Goal: Transaction & Acquisition: Purchase product/service

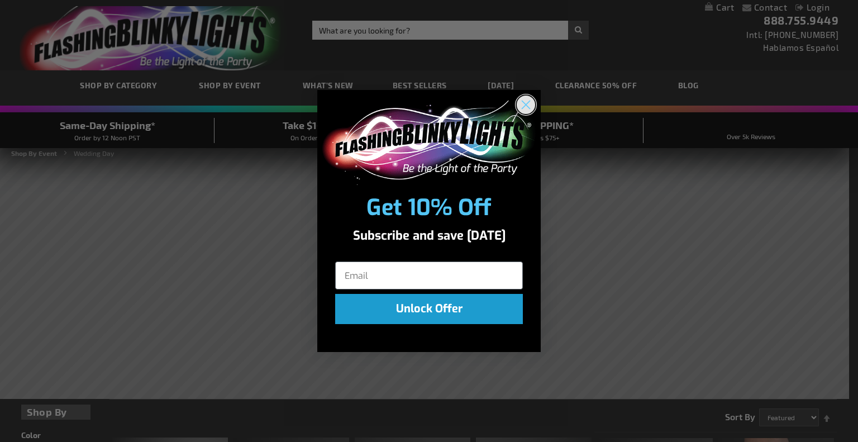
click at [532, 109] on circle "Close dialog" at bounding box center [526, 105] width 18 height 18
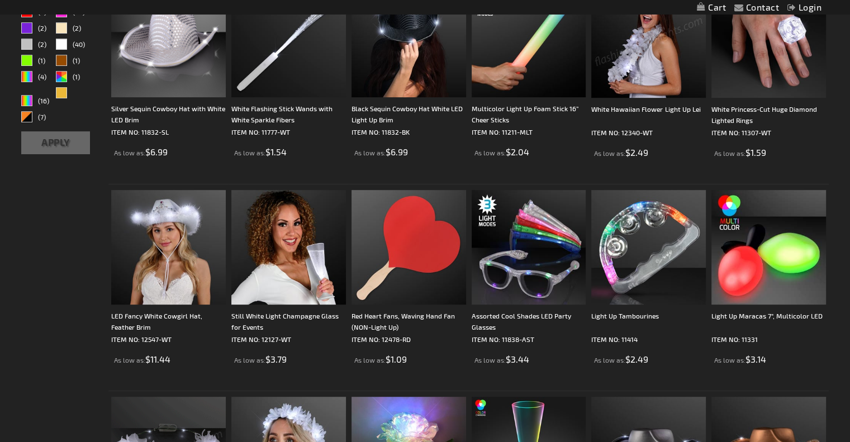
scroll to position [470, 0]
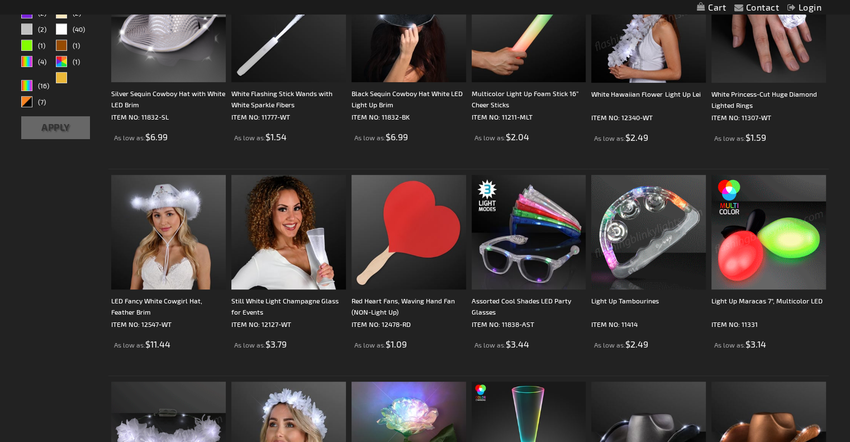
click at [661, 245] on img at bounding box center [648, 232] width 115 height 115
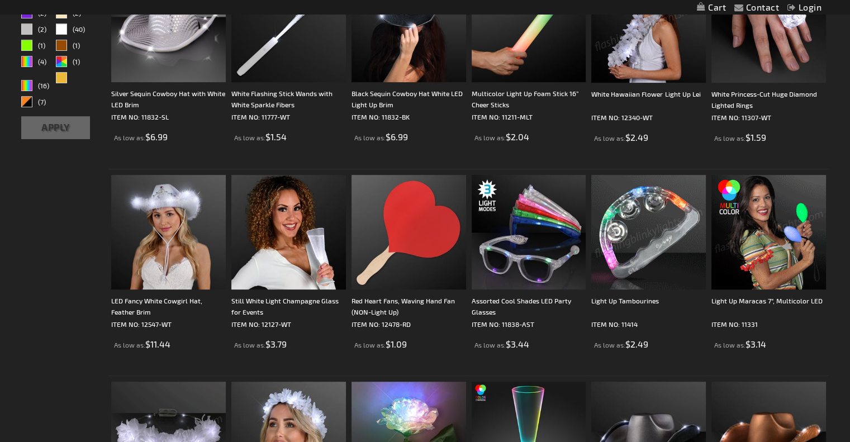
click at [661, 245] on img at bounding box center [648, 232] width 115 height 115
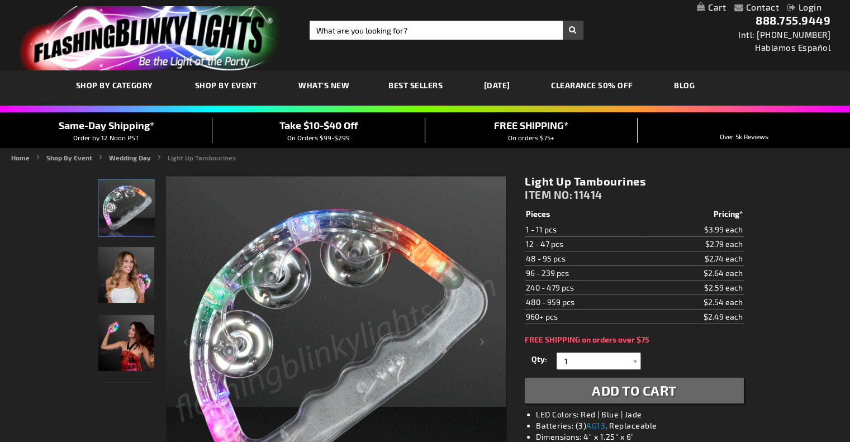
click at [572, 245] on td "12 - 47 pcs" at bounding box center [585, 244] width 121 height 15
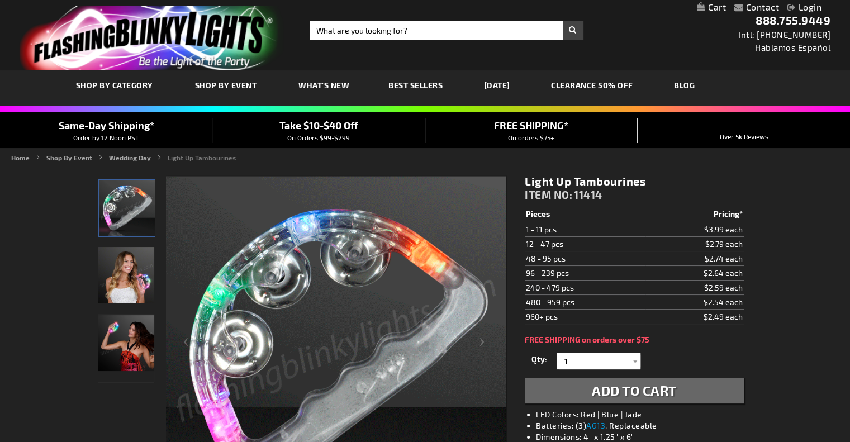
click at [572, 245] on td "12 - 47 pcs" at bounding box center [585, 244] width 121 height 15
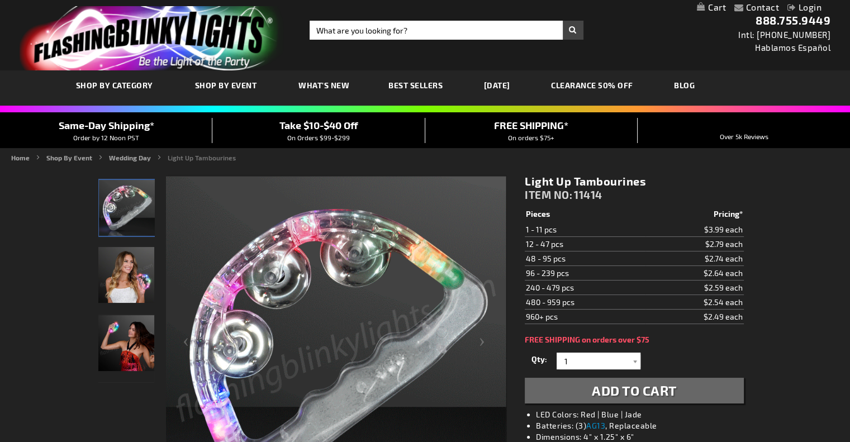
click at [572, 245] on td "12 - 47 pcs" at bounding box center [585, 244] width 121 height 15
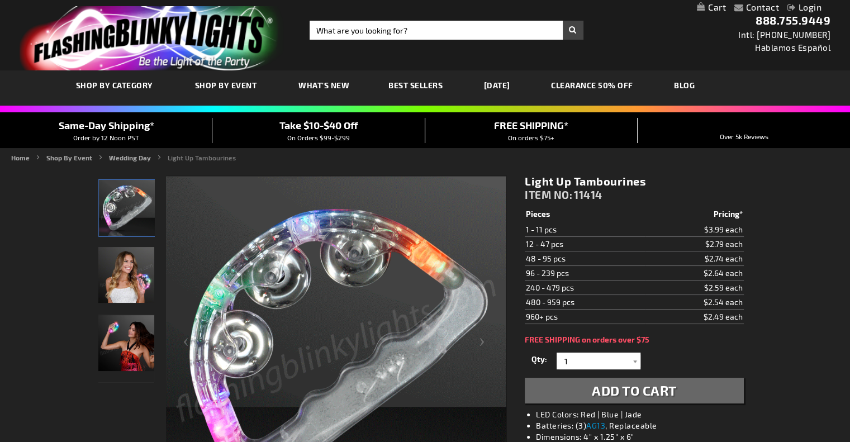
click at [572, 245] on td "12 - 47 pcs" at bounding box center [585, 244] width 121 height 15
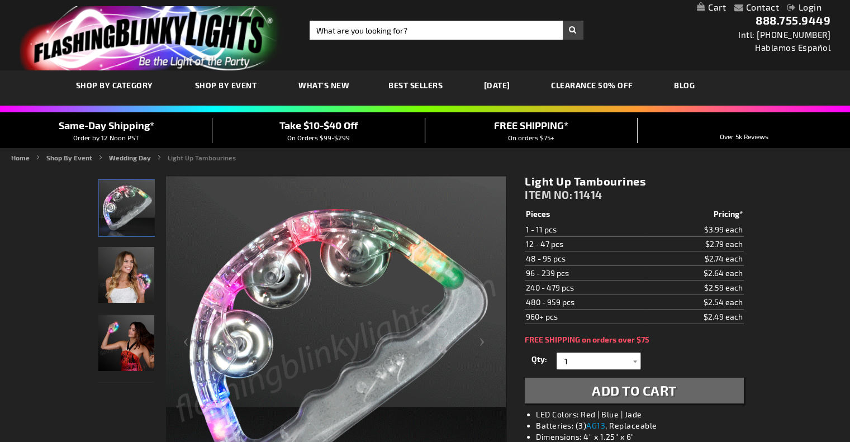
click at [572, 245] on td "12 - 47 pcs" at bounding box center [585, 244] width 121 height 15
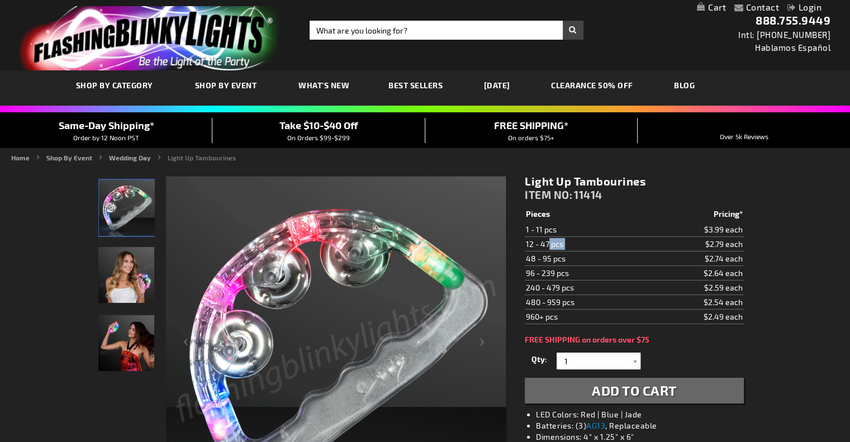
click at [572, 245] on td "12 - 47 pcs" at bounding box center [585, 244] width 121 height 15
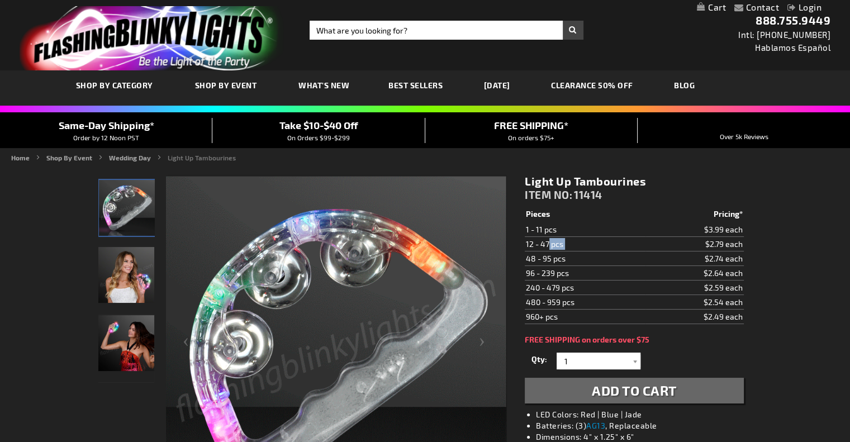
click at [572, 245] on td "12 - 47 pcs" at bounding box center [585, 244] width 121 height 15
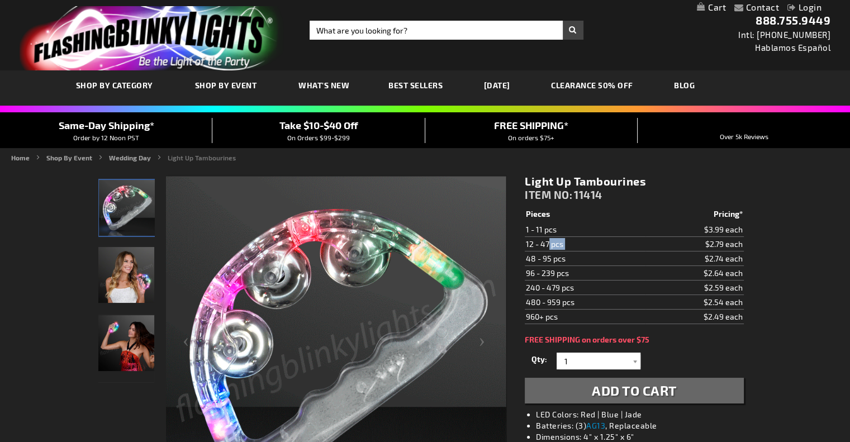
click at [572, 245] on td "12 - 47 pcs" at bounding box center [585, 244] width 121 height 15
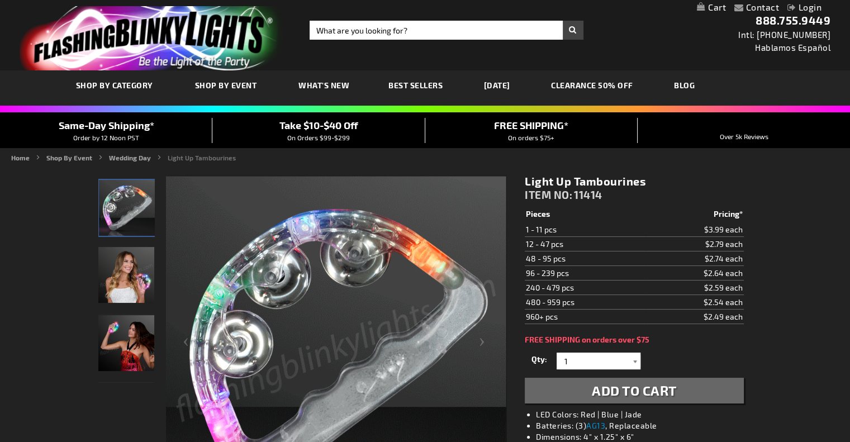
click at [633, 359] on div at bounding box center [634, 360] width 11 height 17
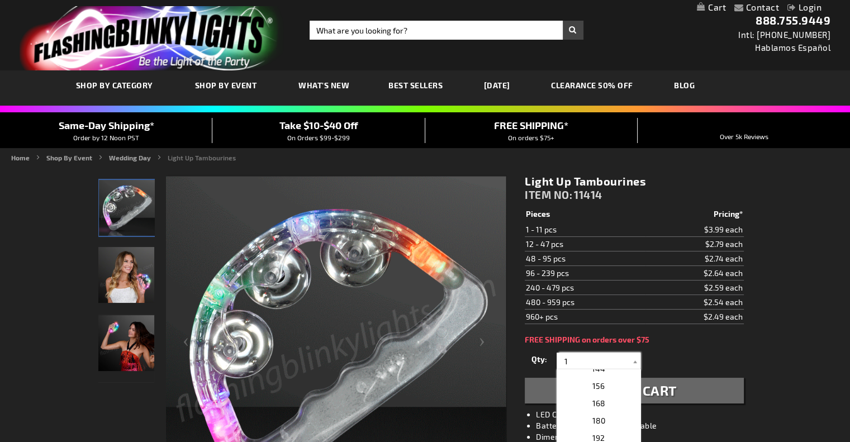
scroll to position [195, 0]
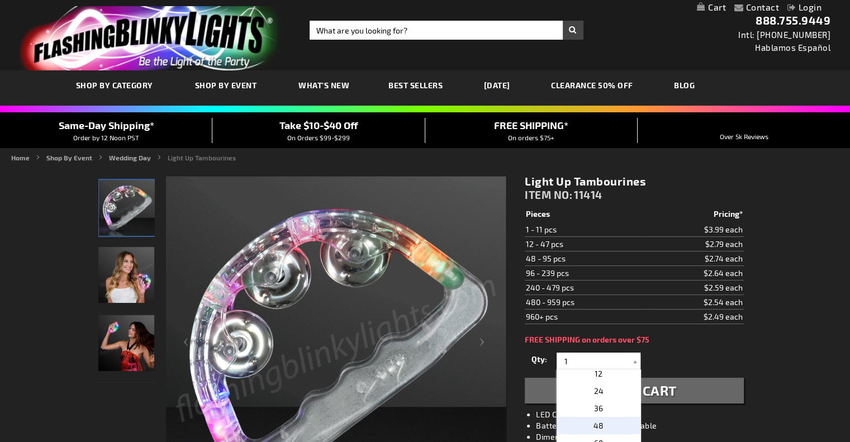
click at [597, 426] on span "48" at bounding box center [598, 425] width 10 height 9
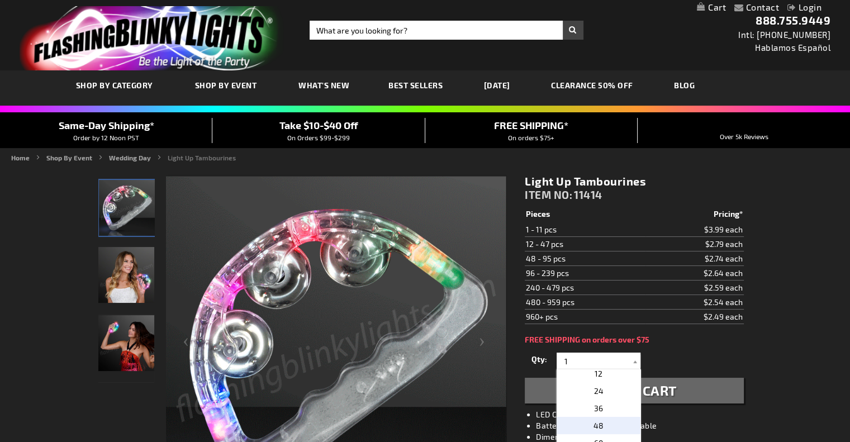
type input "48"
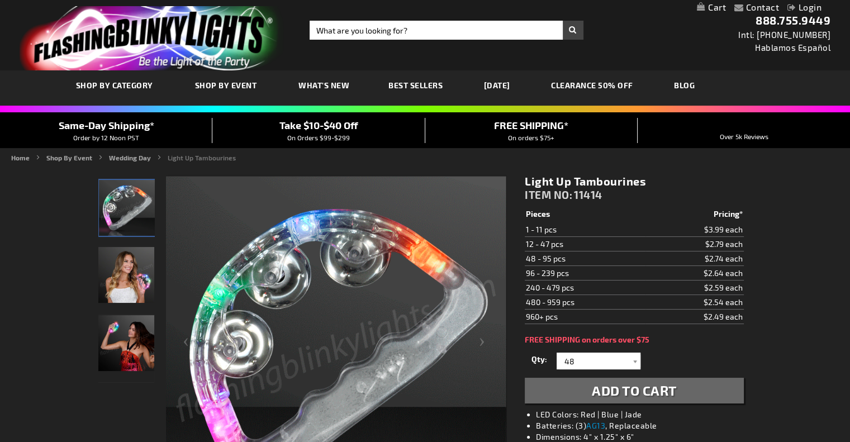
click at [637, 392] on span "Add to Cart" at bounding box center [634, 390] width 85 height 16
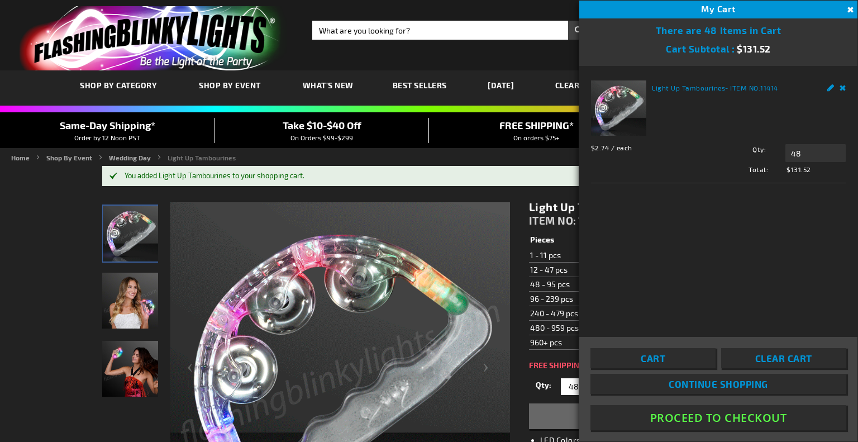
click at [844, 87] on link "Remove" at bounding box center [843, 86] width 7 height 12
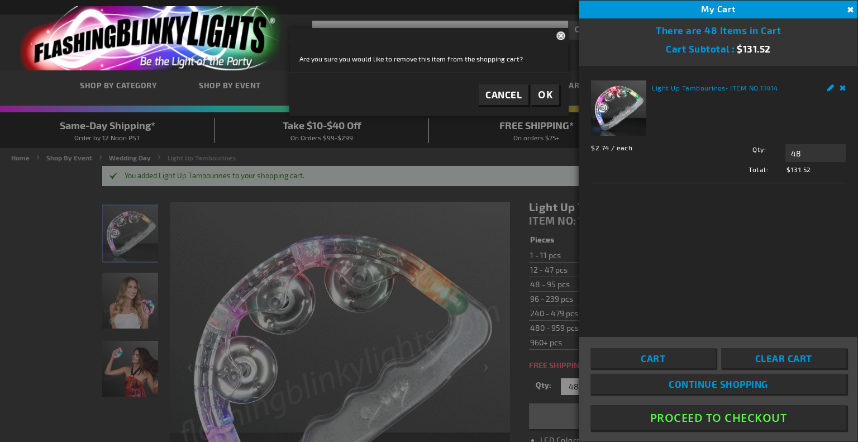
click at [542, 93] on span "OK" at bounding box center [545, 94] width 15 height 13
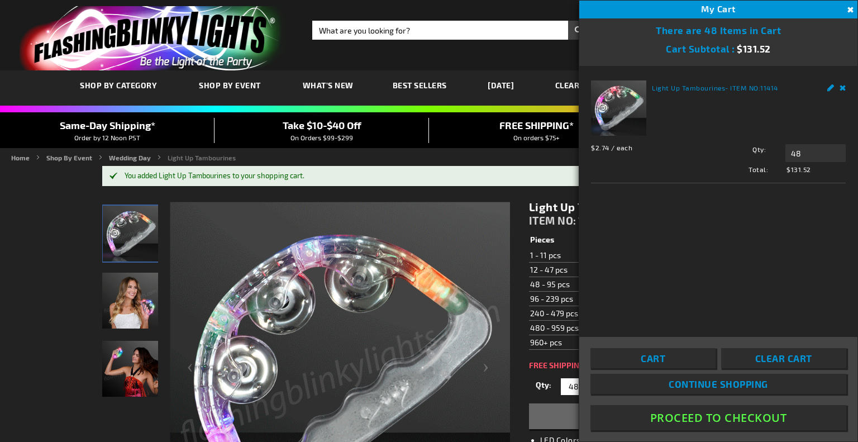
click at [845, 85] on link "Remove" at bounding box center [843, 86] width 7 height 12
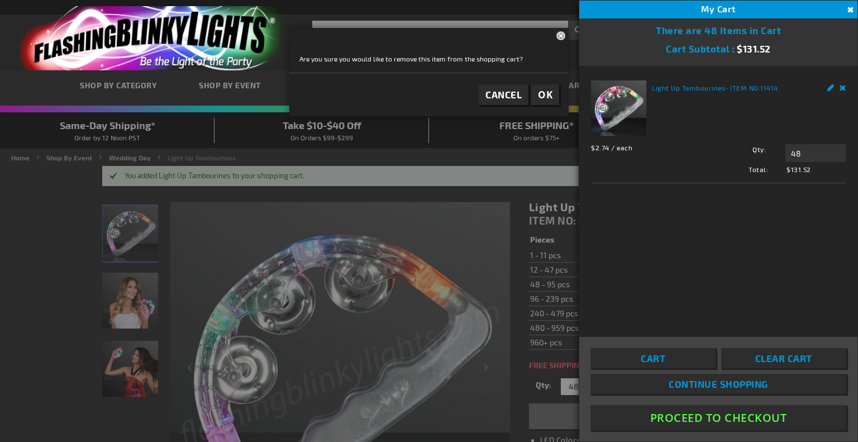
click at [777, 359] on span "Clear Cart" at bounding box center [783, 357] width 57 height 11
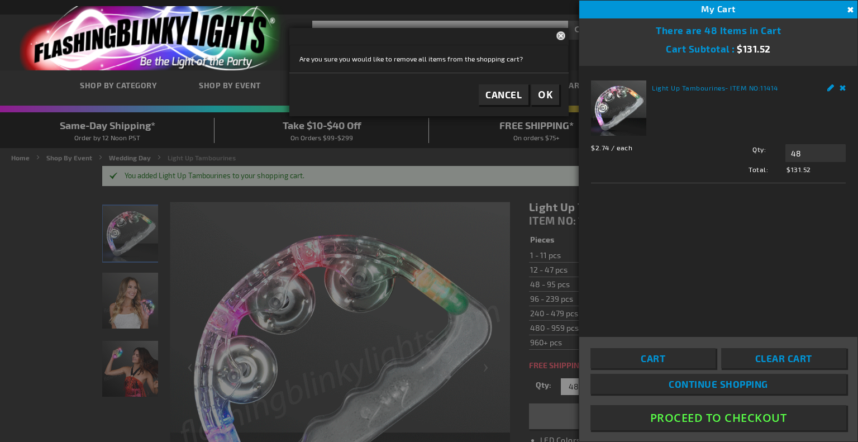
click at [547, 94] on span "OK" at bounding box center [545, 94] width 15 height 13
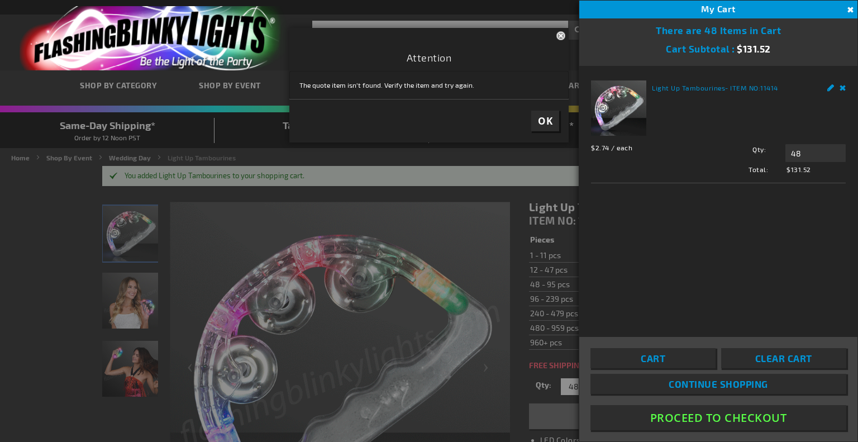
click at [547, 127] on button "OK" at bounding box center [545, 121] width 28 height 21
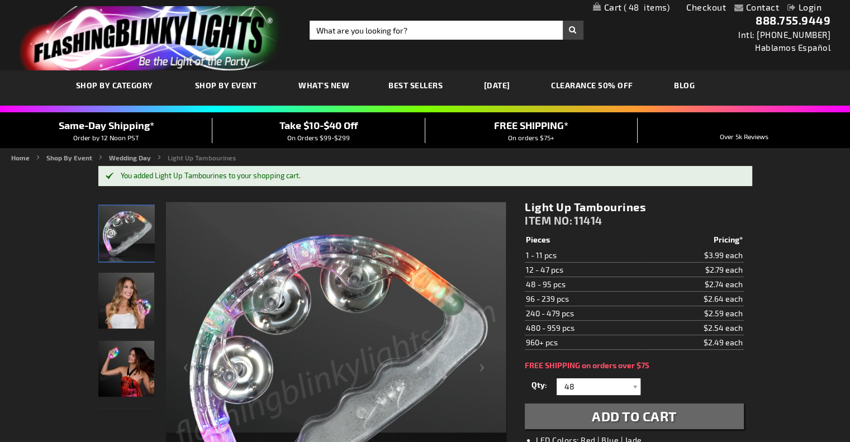
click at [416, 89] on span "Best Sellers" at bounding box center [415, 84] width 54 height 9
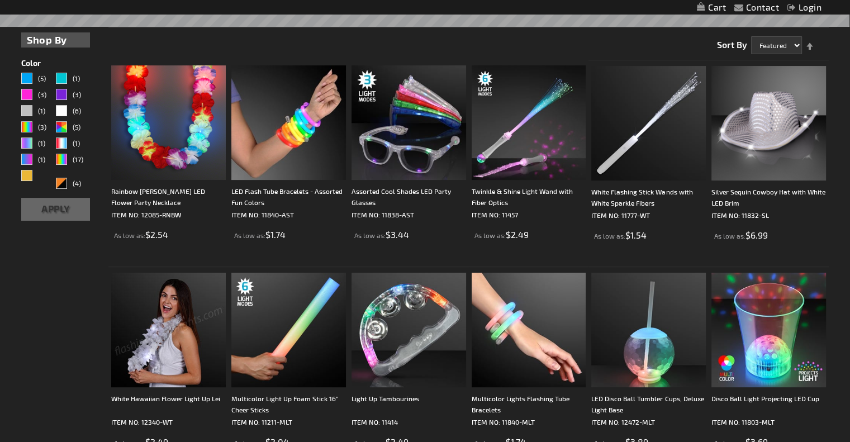
scroll to position [293, 0]
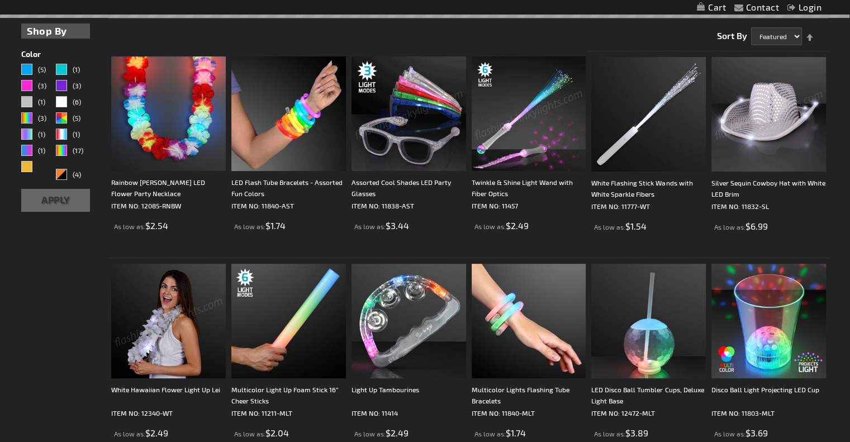
click at [438, 146] on img at bounding box center [408, 113] width 115 height 115
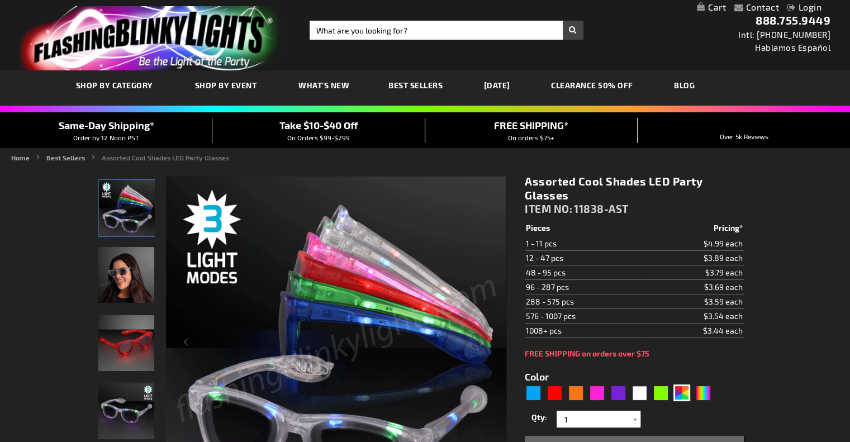
click at [565, 260] on td "12 - 47 pcs" at bounding box center [585, 258] width 121 height 15
click at [639, 389] on div "White" at bounding box center [639, 392] width 17 height 17
type input "5646"
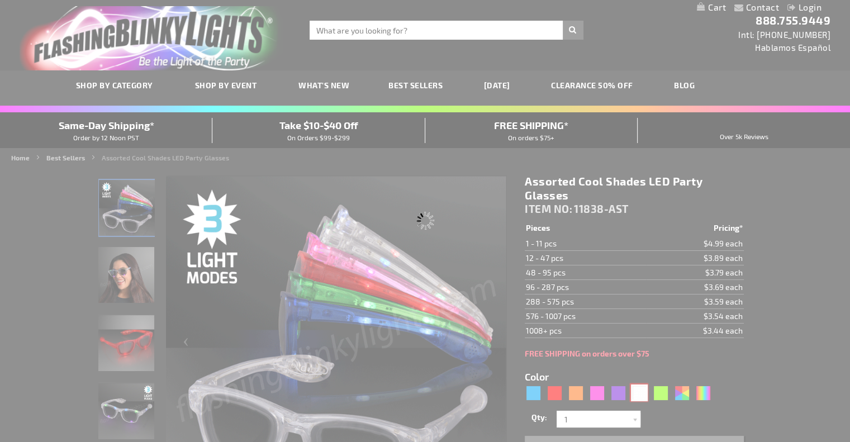
type input "11838-WT"
type input "Customize - White LED Cool Shades Party Glasses - ITEM NO: 11838-WT"
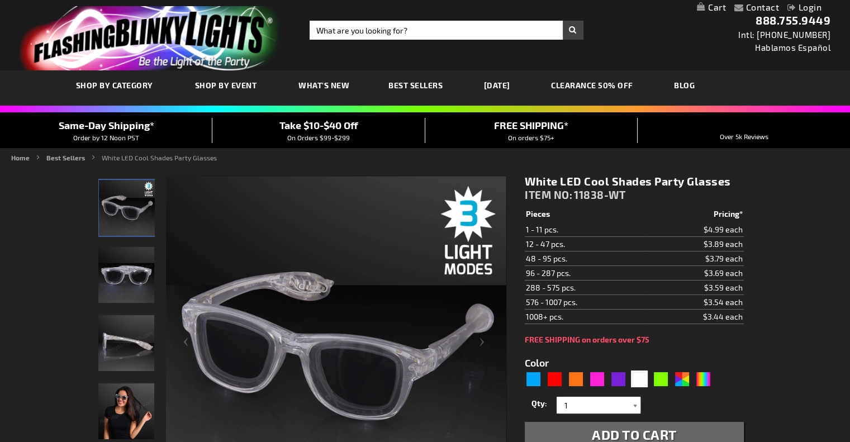
click at [632, 405] on div at bounding box center [634, 405] width 11 height 17
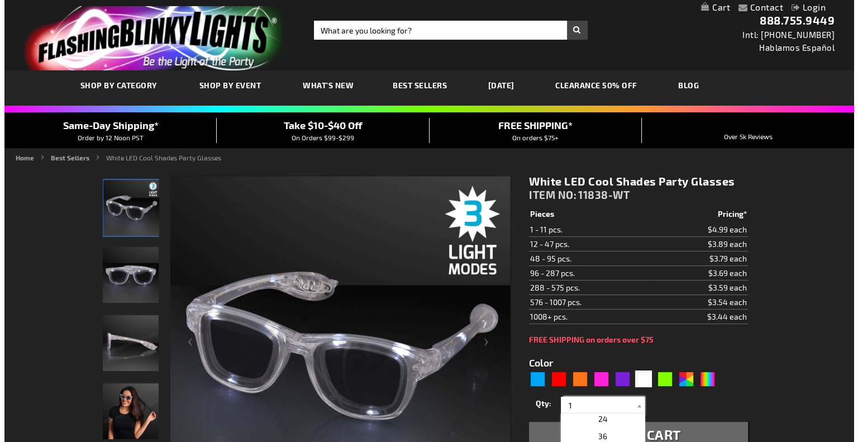
scroll to position [202, 0]
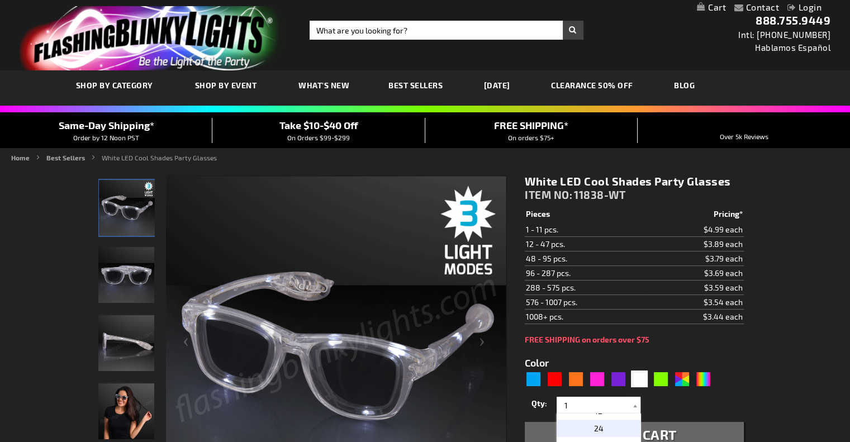
click at [594, 428] on span "24" at bounding box center [598, 427] width 9 height 9
type input "24"
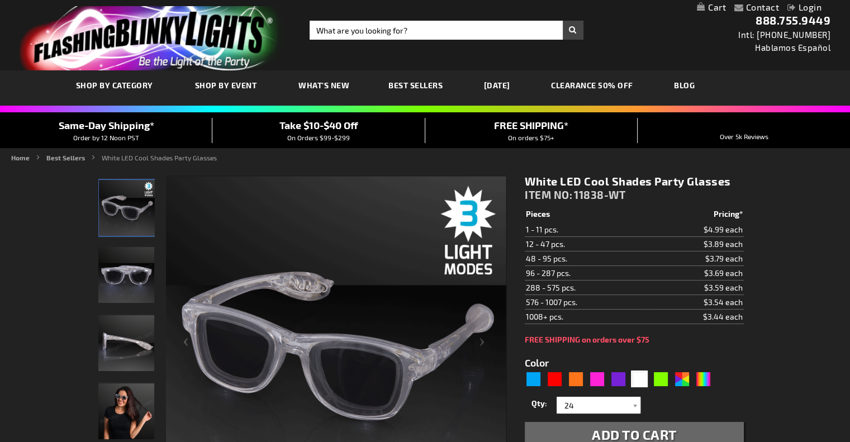
click at [601, 433] on span "Add to Cart" at bounding box center [634, 434] width 85 height 16
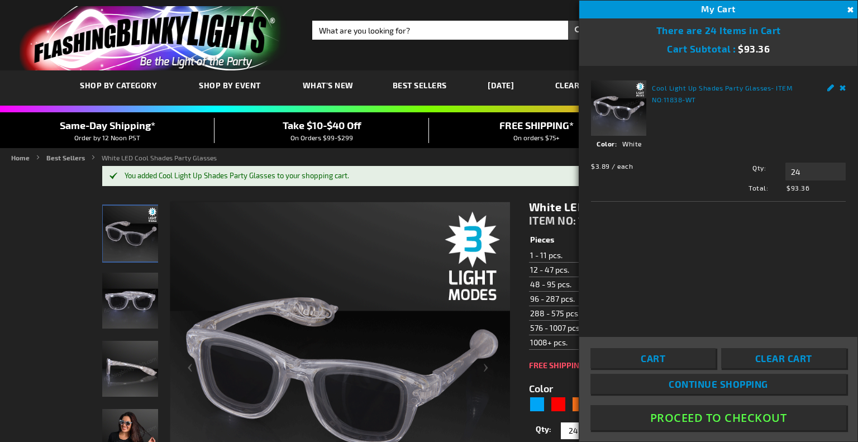
click at [782, 363] on span "Clear Cart" at bounding box center [783, 357] width 57 height 11
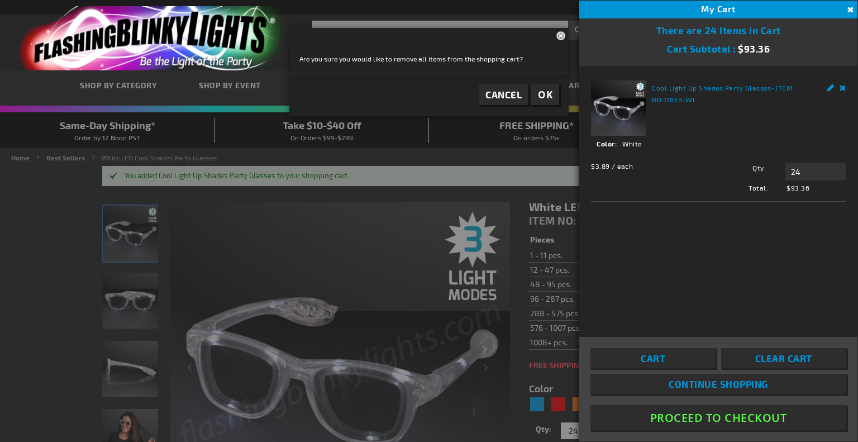
click at [782, 363] on span "Clear Cart" at bounding box center [783, 357] width 57 height 11
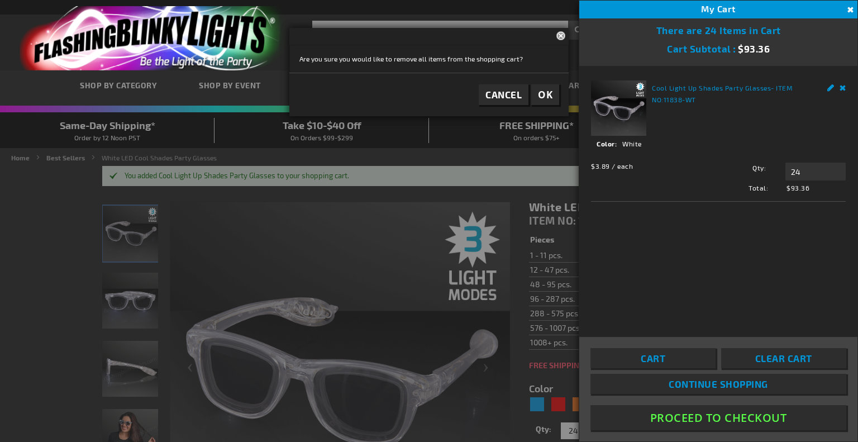
click at [544, 98] on span "OK" at bounding box center [545, 94] width 15 height 13
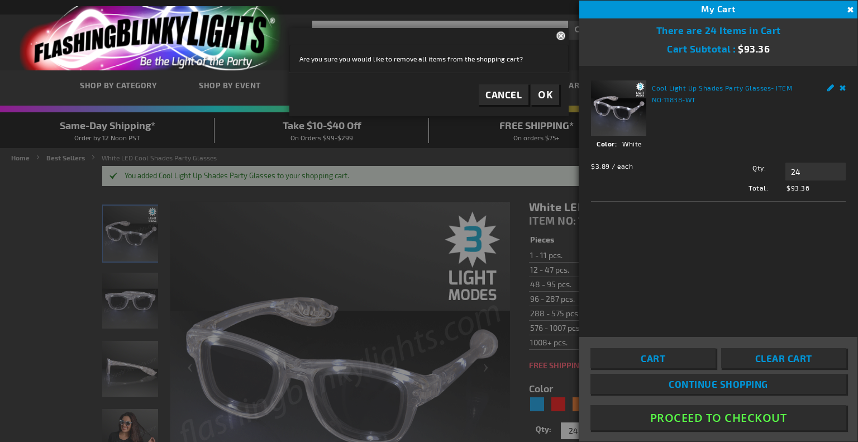
click at [544, 93] on span "OK" at bounding box center [545, 94] width 15 height 13
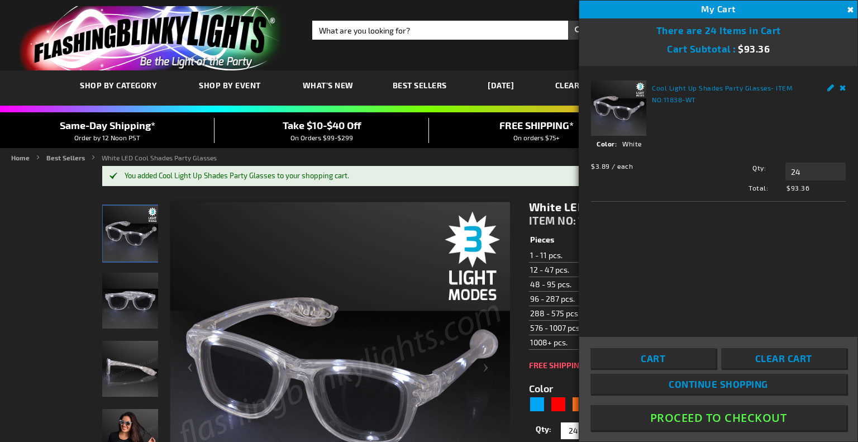
click at [779, 360] on span "Clear Cart" at bounding box center [783, 357] width 57 height 11
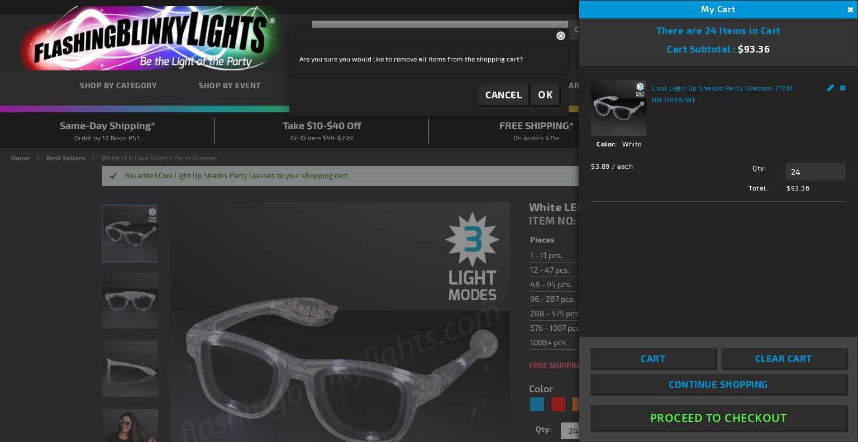
click at [545, 94] on span "OK" at bounding box center [545, 94] width 15 height 13
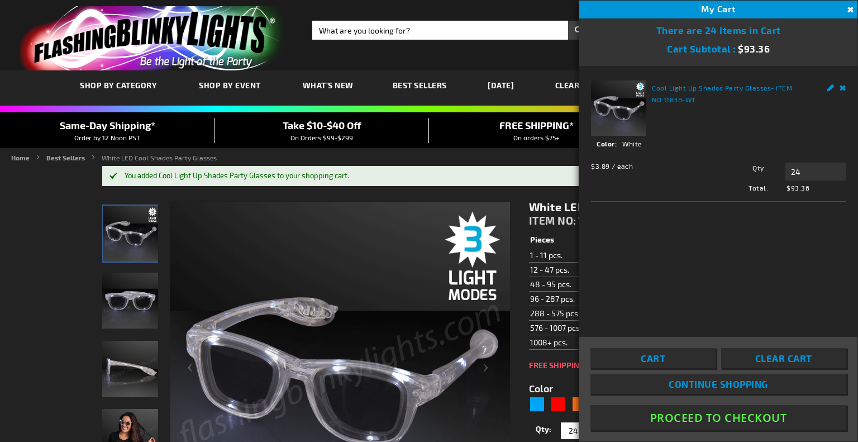
click at [781, 359] on span "Clear Cart" at bounding box center [783, 357] width 57 height 11
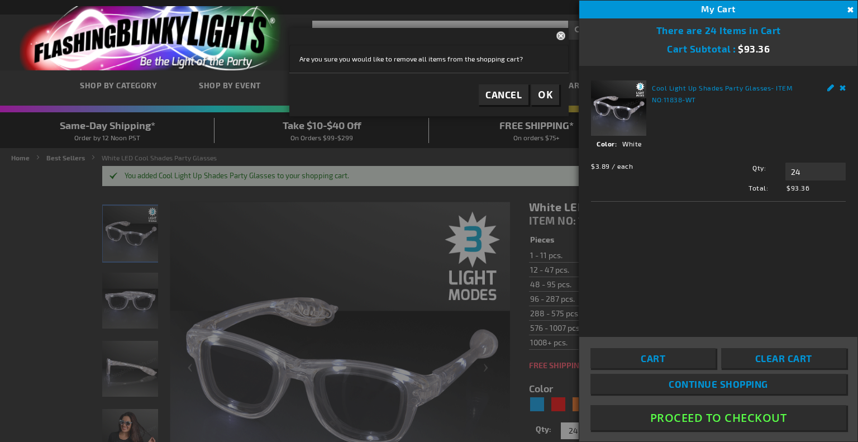
click at [508, 96] on span "Cancel" at bounding box center [503, 94] width 36 height 11
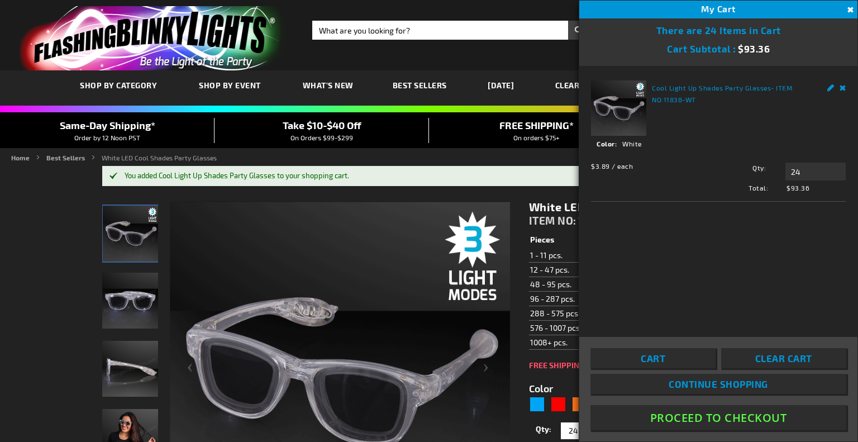
click at [842, 89] on link "Remove" at bounding box center [843, 86] width 7 height 12
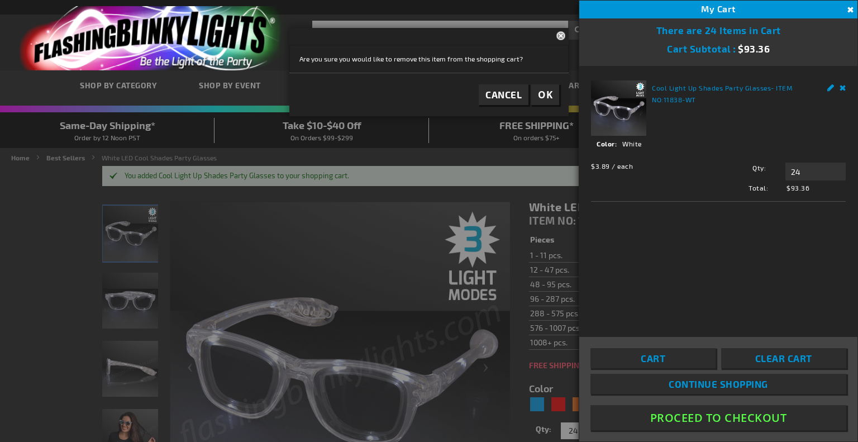
click at [554, 95] on button "OK" at bounding box center [545, 94] width 28 height 21
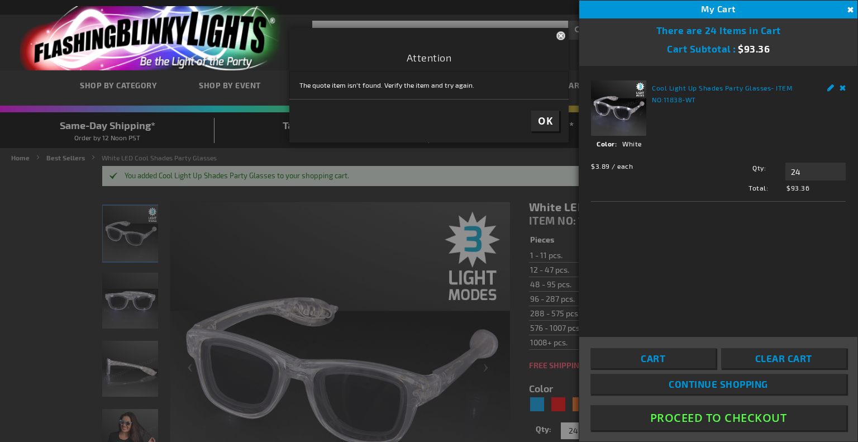
click at [546, 122] on span "OK" at bounding box center [545, 121] width 15 height 13
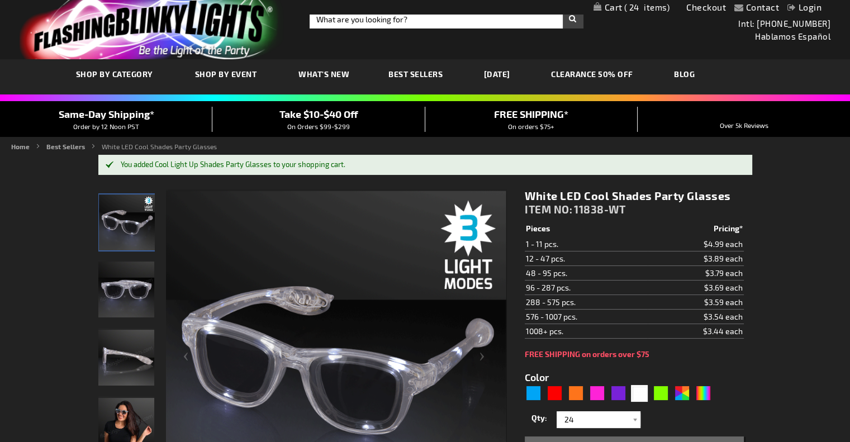
scroll to position [8, 0]
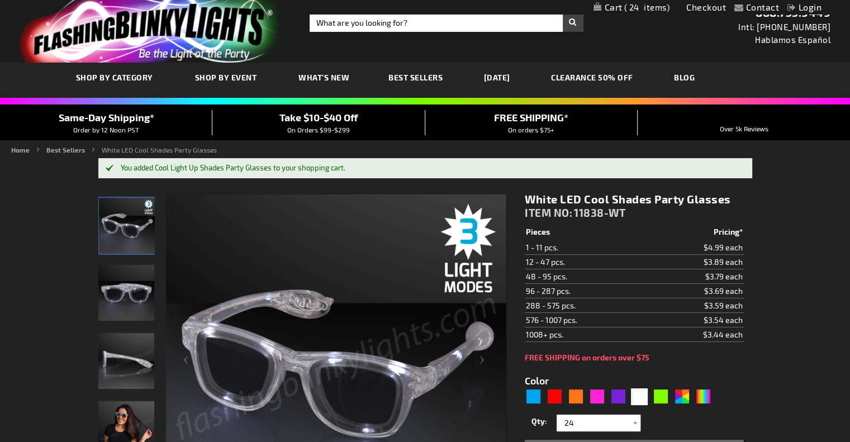
click at [409, 80] on span "Best Sellers" at bounding box center [415, 77] width 54 height 9
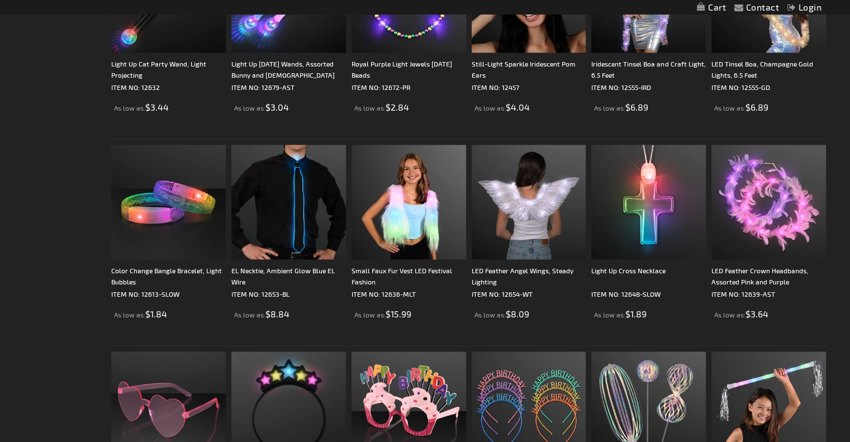
scroll to position [1545, 0]
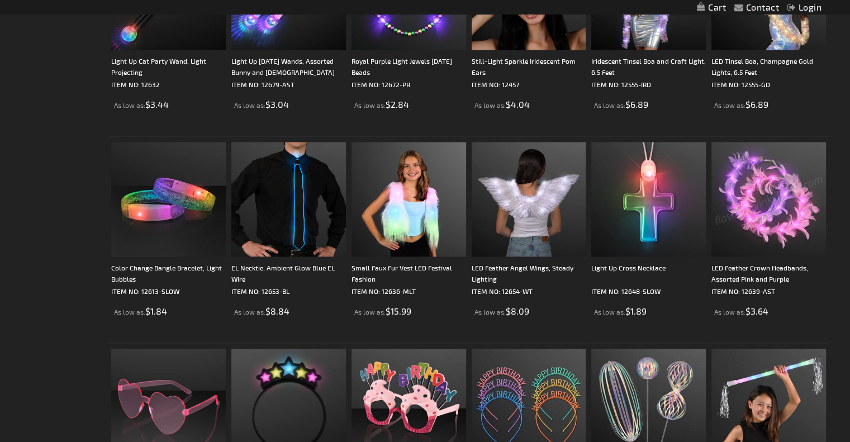
click at [768, 233] on img at bounding box center [768, 199] width 115 height 115
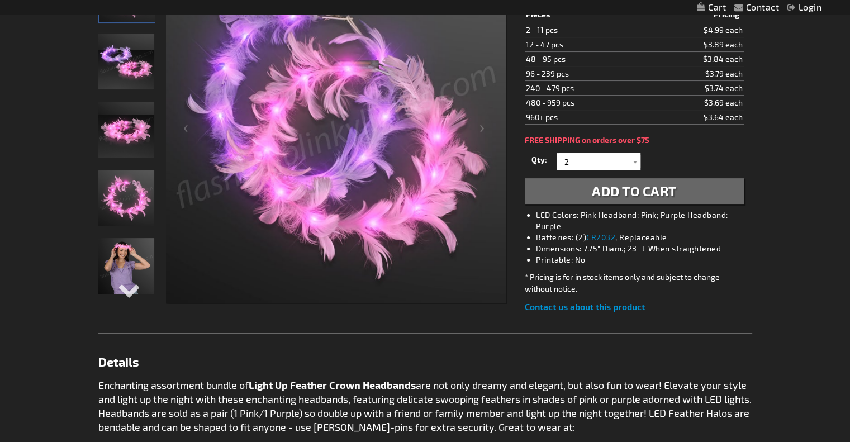
scroll to position [217, 0]
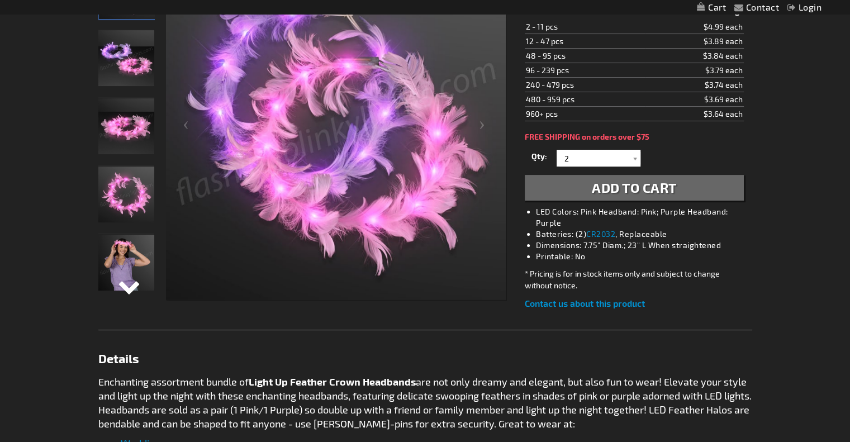
click at [130, 290] on div "Next" at bounding box center [126, 295] width 17 height 25
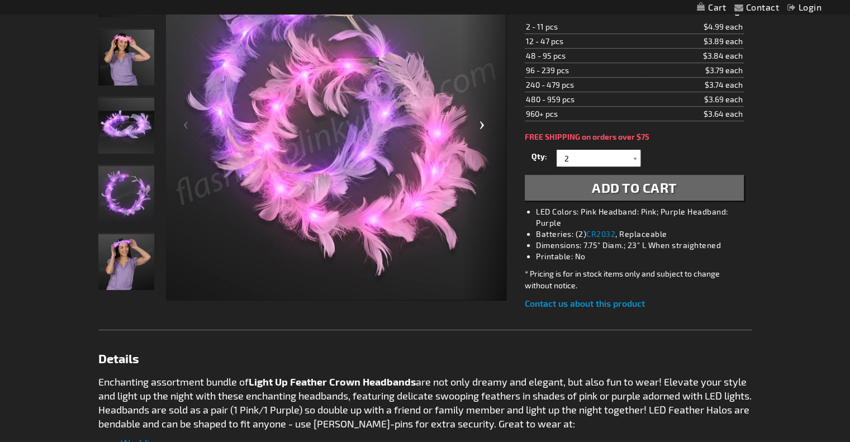
click at [482, 125] on div "Next" at bounding box center [483, 129] width 45 height 343
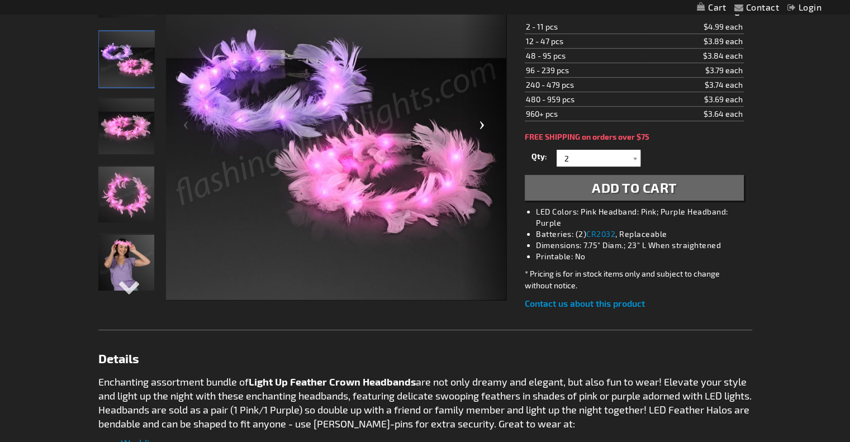
click at [482, 125] on div "Next" at bounding box center [483, 129] width 45 height 343
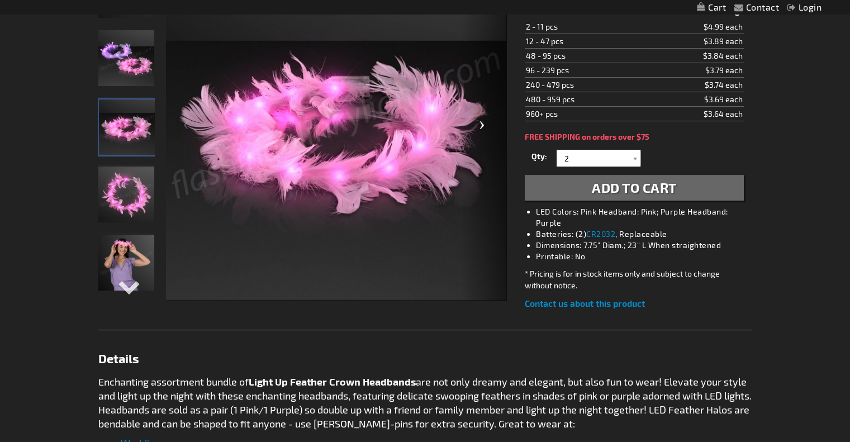
click at [482, 125] on div "Next" at bounding box center [483, 129] width 45 height 343
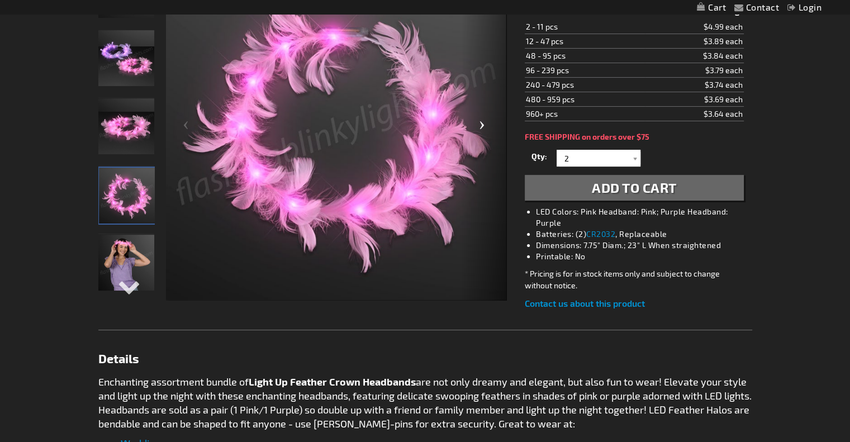
click at [482, 125] on div "Next" at bounding box center [483, 129] width 45 height 343
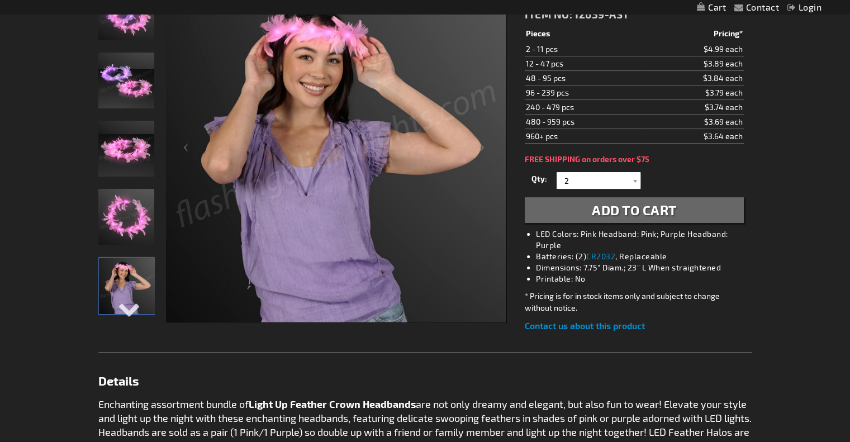
scroll to position [172, 0]
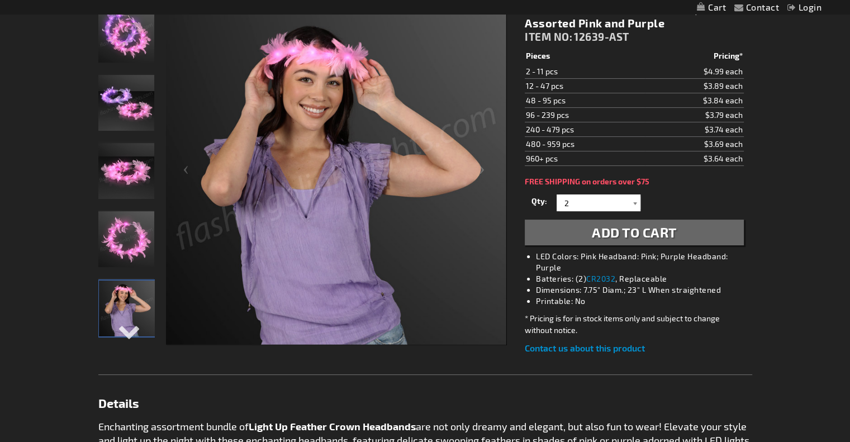
click at [632, 198] on div at bounding box center [634, 202] width 11 height 17
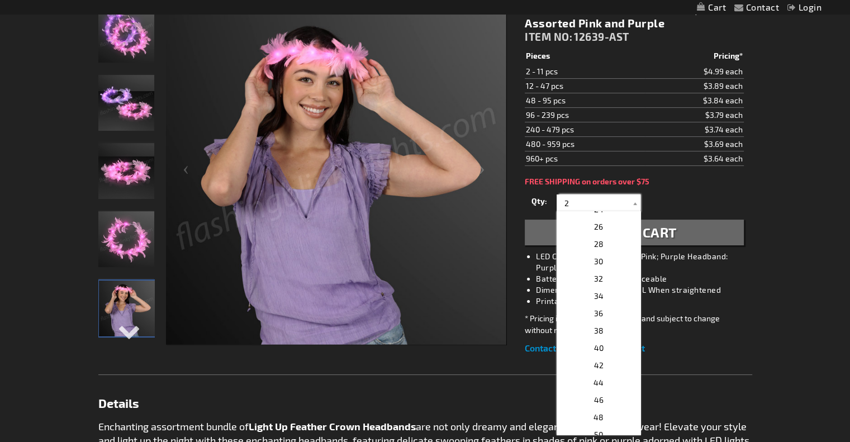
scroll to position [223, 0]
click at [594, 394] on span "48" at bounding box center [598, 394] width 10 height 9
type input "48"
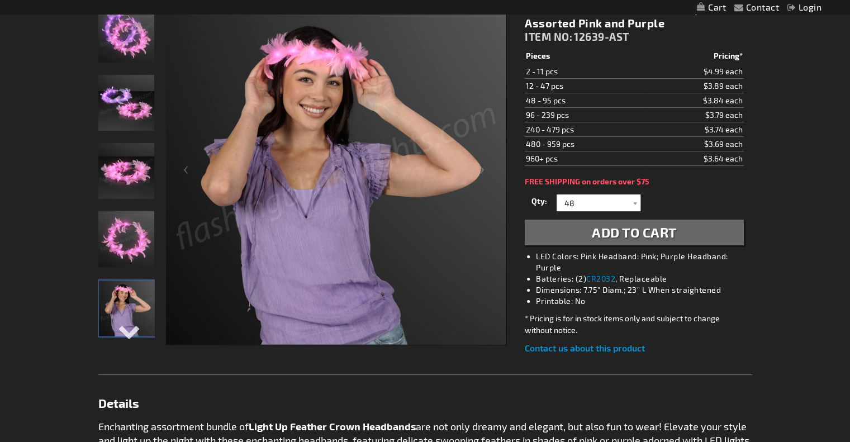
click at [636, 235] on span "Add to Cart" at bounding box center [634, 232] width 85 height 16
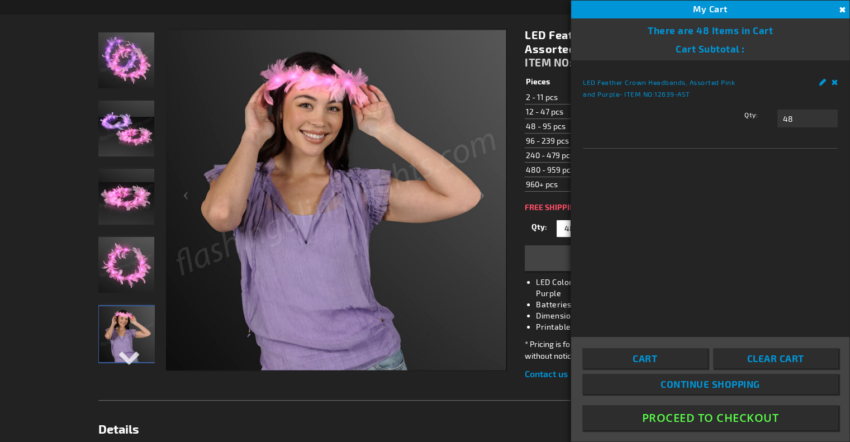
scroll to position [197, 0]
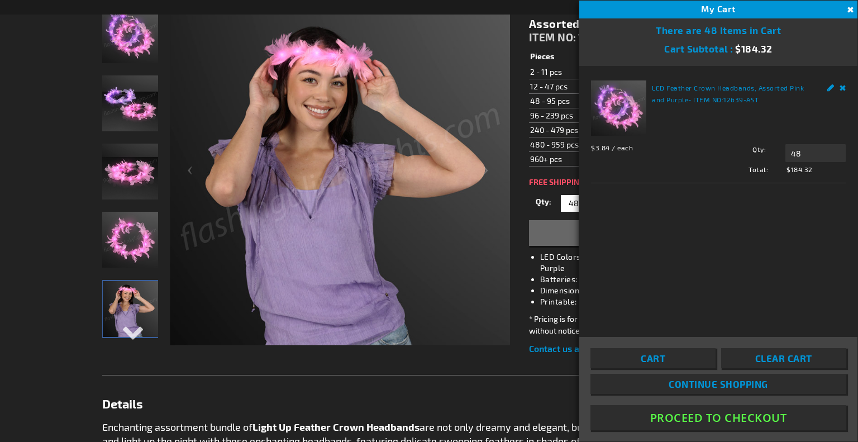
click at [848, 9] on button "Close" at bounding box center [849, 10] width 12 height 12
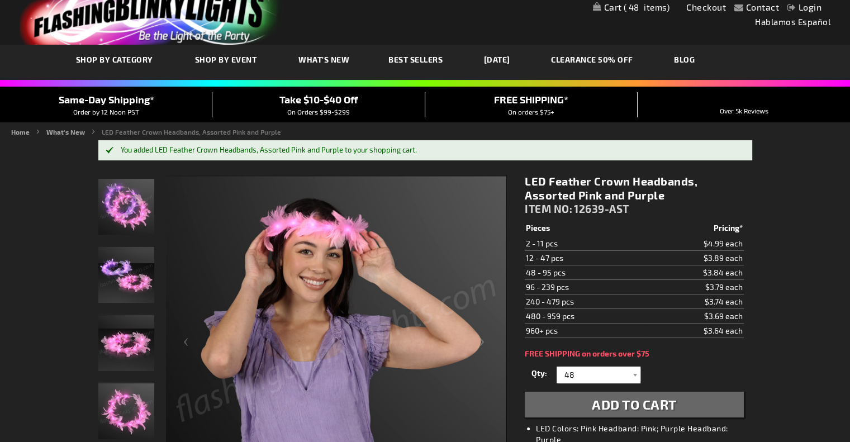
scroll to position [0, 0]
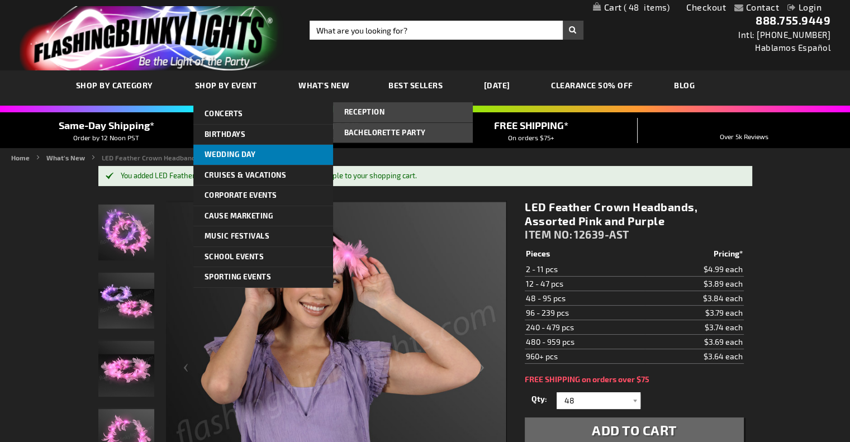
click at [239, 152] on span "Wedding Day" at bounding box center [229, 154] width 51 height 9
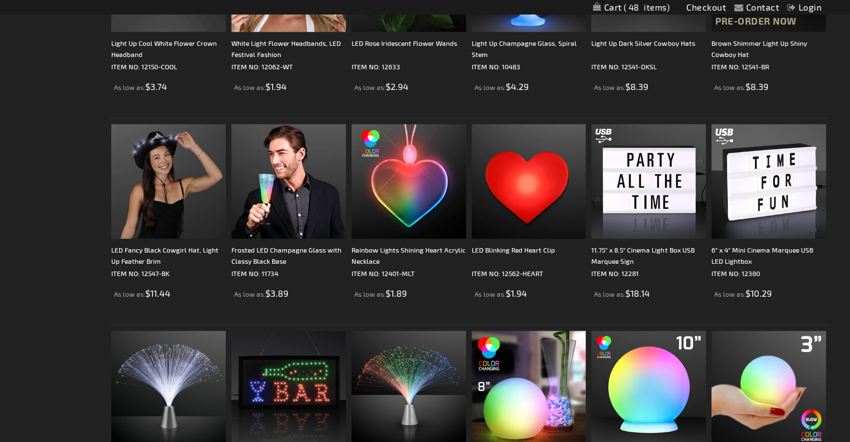
scroll to position [931, 0]
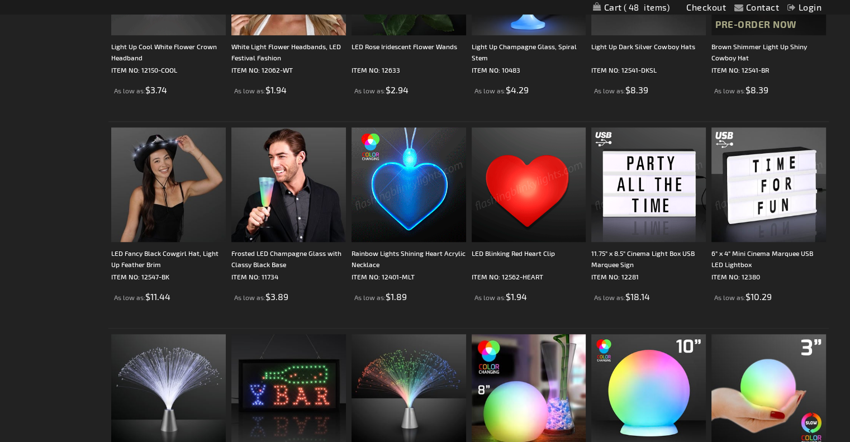
click at [414, 199] on img at bounding box center [408, 184] width 115 height 115
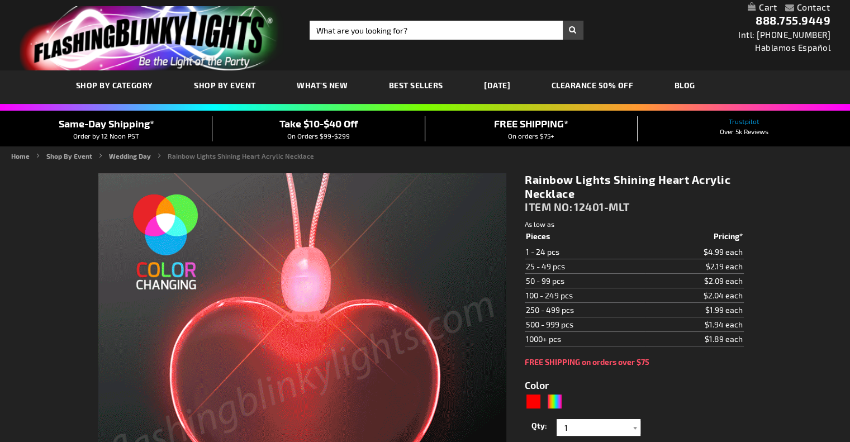
type input "5659"
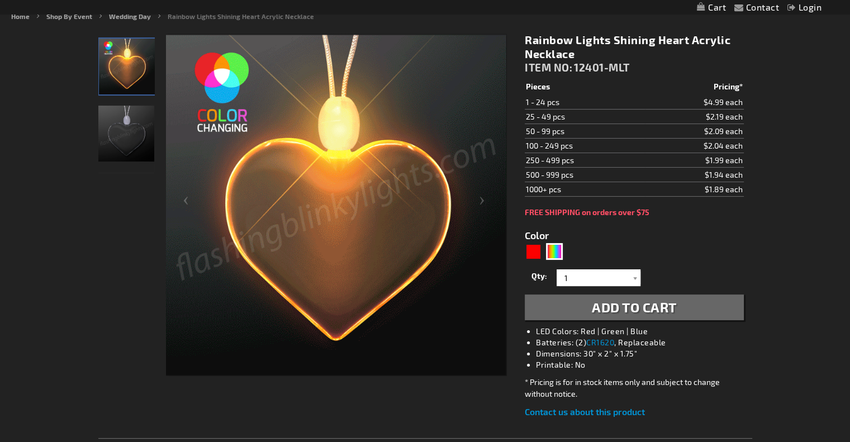
scroll to position [155, 0]
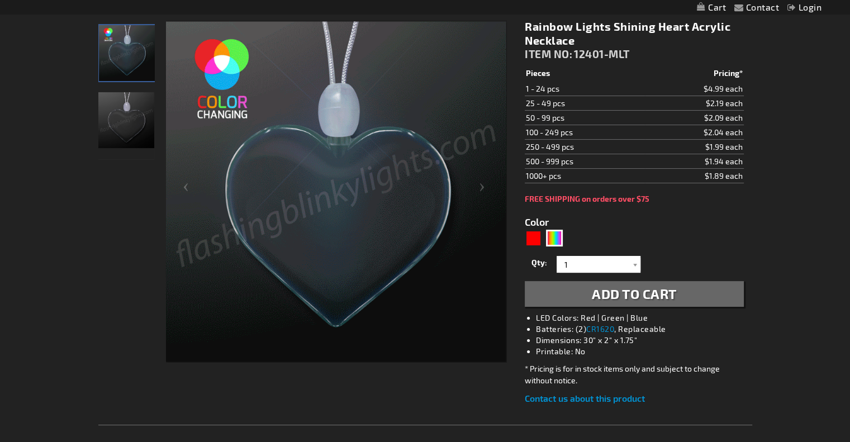
drag, startPoint x: 855, startPoint y: 122, endPoint x: 858, endPoint y: 174, distance: 51.5
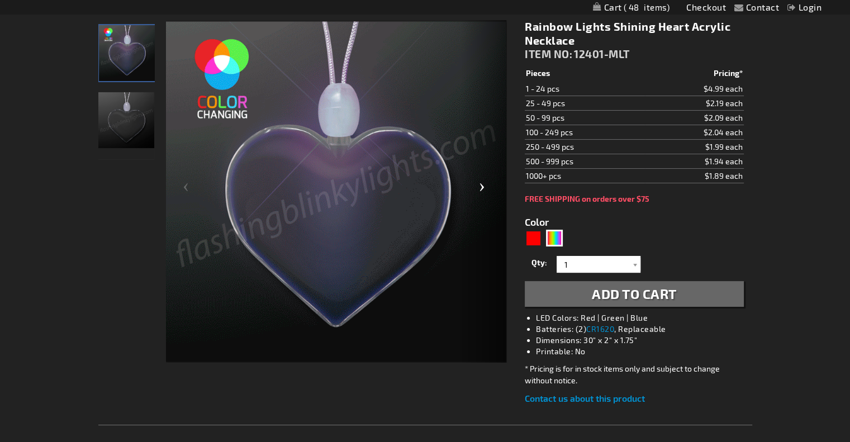
click at [483, 187] on div "Next" at bounding box center [483, 191] width 45 height 343
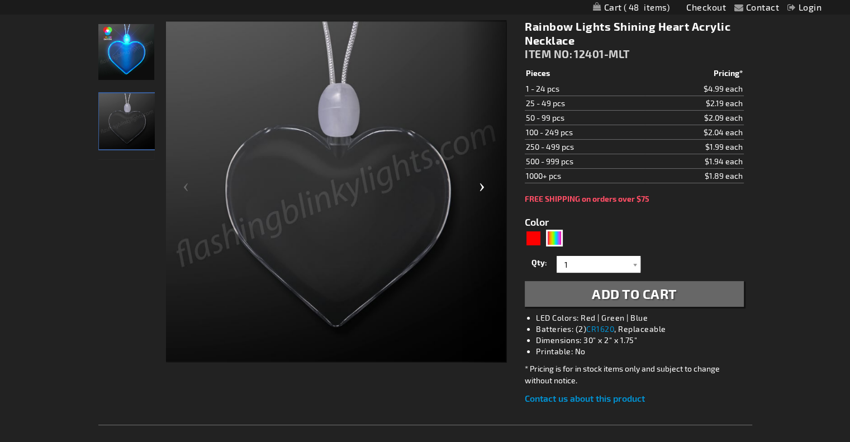
click at [483, 187] on div "Next" at bounding box center [483, 191] width 45 height 343
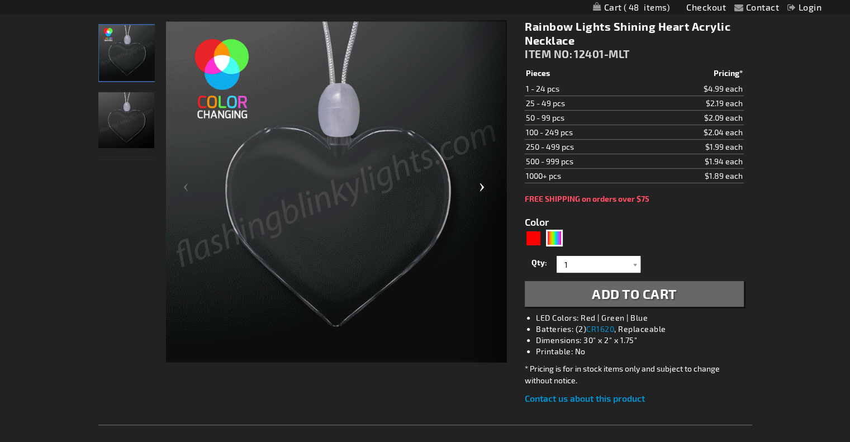
click at [483, 187] on div "Next" at bounding box center [483, 191] width 45 height 343
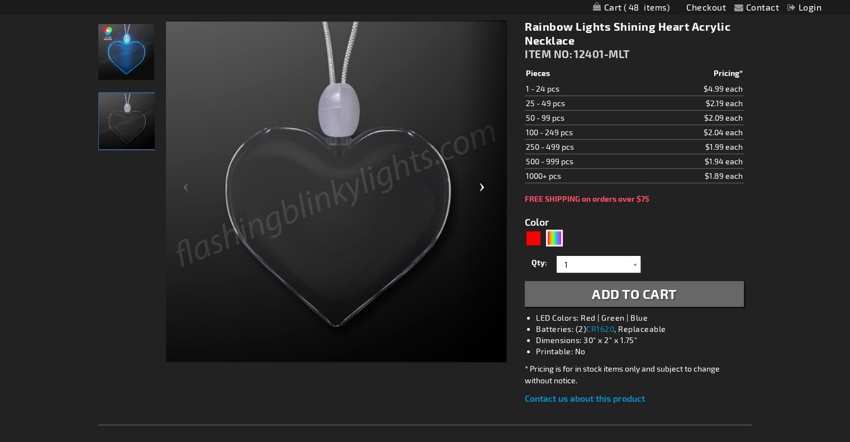
click at [483, 187] on div "Next" at bounding box center [483, 191] width 45 height 343
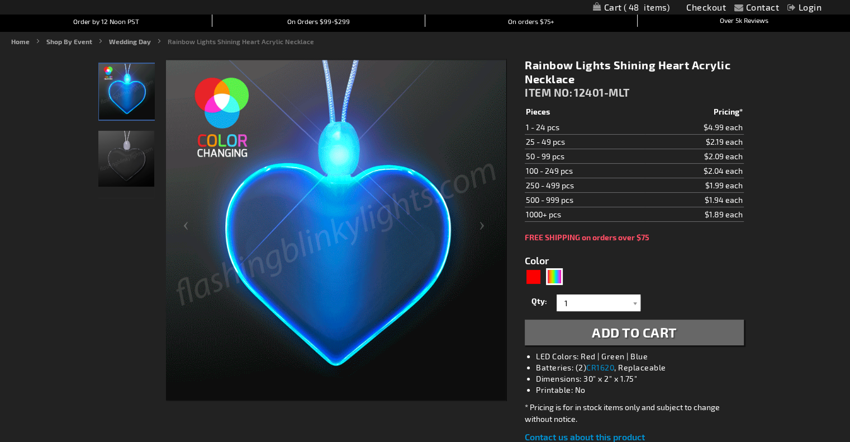
scroll to position [0, 0]
